Goal: Information Seeking & Learning: Learn about a topic

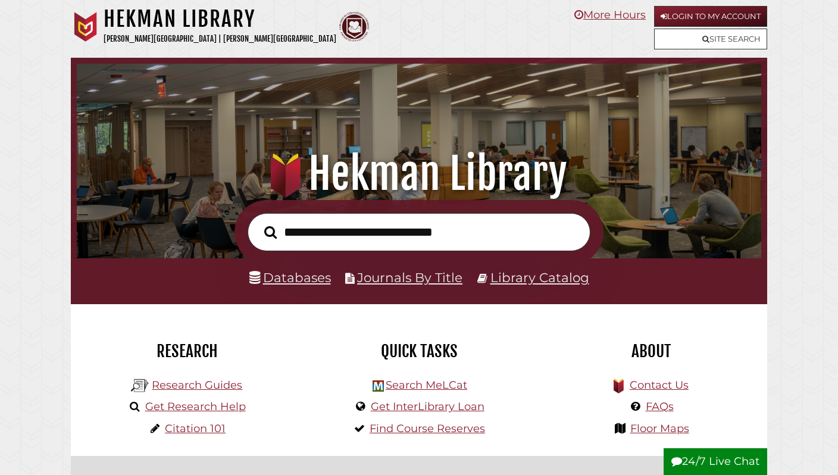
scroll to position [226, 678]
click at [493, 264] on form at bounding box center [418, 232] width 369 height 65
click at [489, 246] on input "text" at bounding box center [418, 232] width 343 height 39
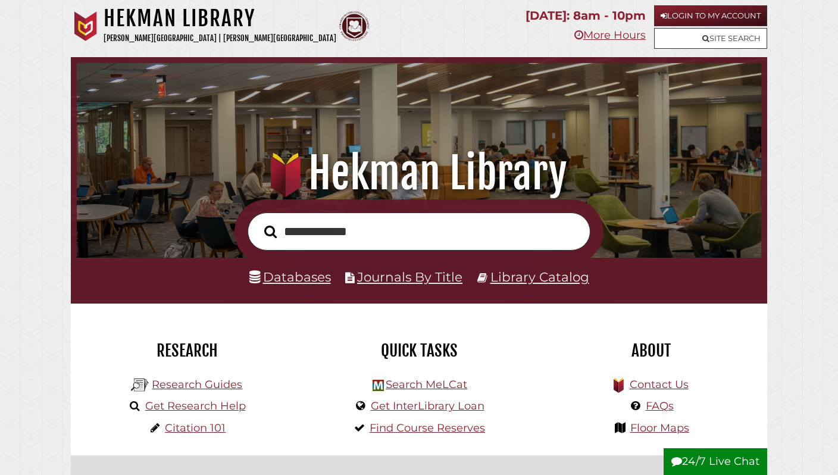
type input "**********"
click at [258, 222] on button "Search" at bounding box center [270, 231] width 24 height 19
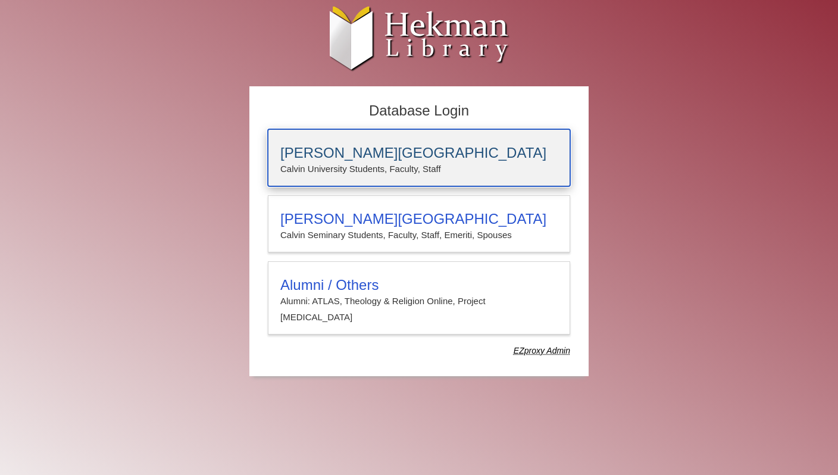
click at [388, 155] on h3 "Calvin University" at bounding box center [418, 153] width 277 height 17
